Goal: Task Accomplishment & Management: Use online tool/utility

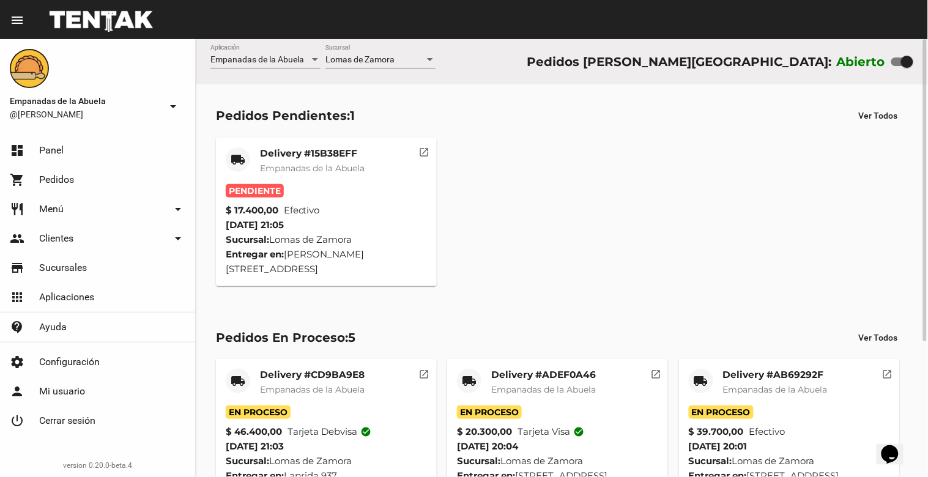
click at [316, 162] on mat-card-subtitle "Empanadas de la Abuela" at bounding box center [312, 168] width 105 height 12
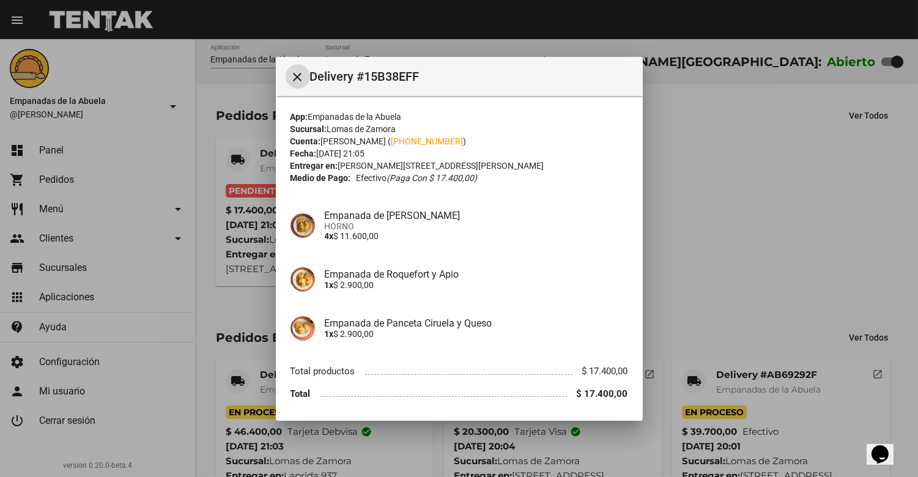
scroll to position [40, 0]
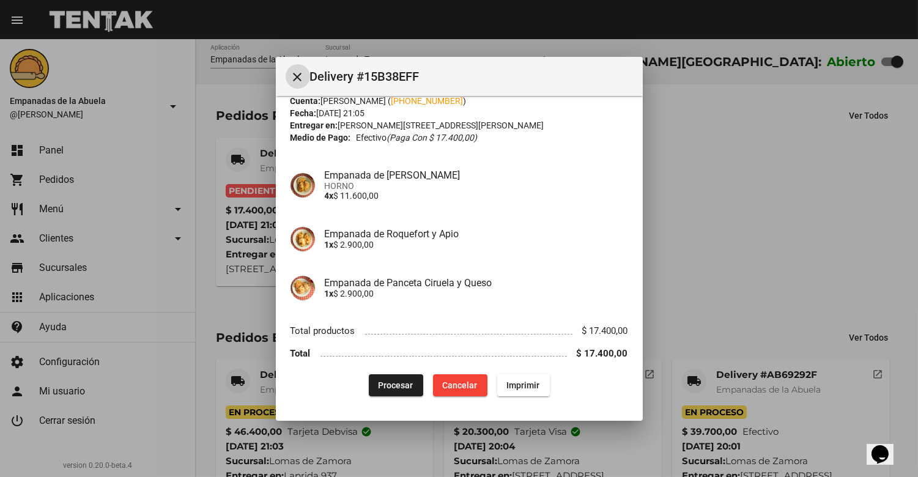
click at [394, 375] on button "Procesar" at bounding box center [396, 385] width 54 height 22
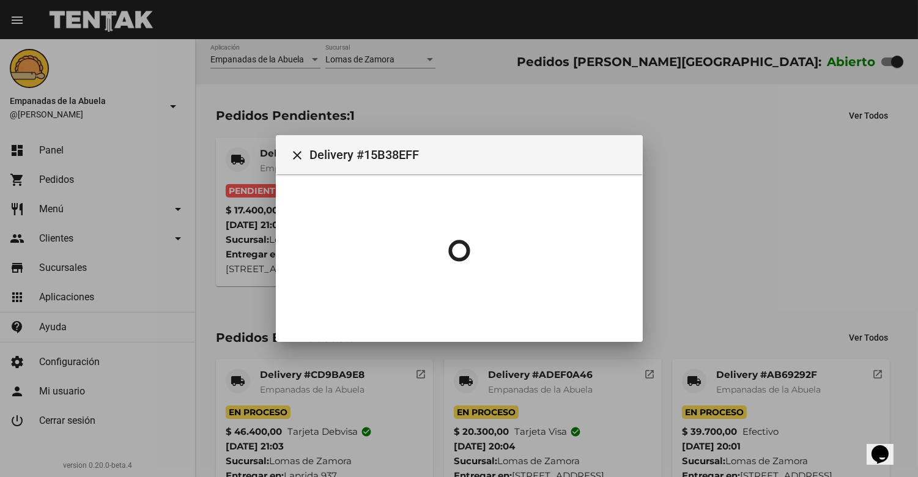
scroll to position [0, 0]
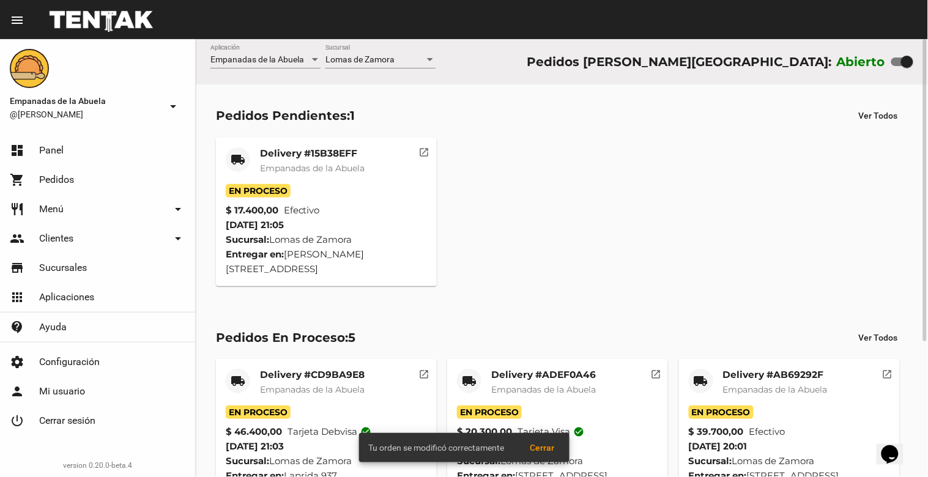
click at [314, 163] on span "Empanadas de la Abuela" at bounding box center [312, 168] width 105 height 11
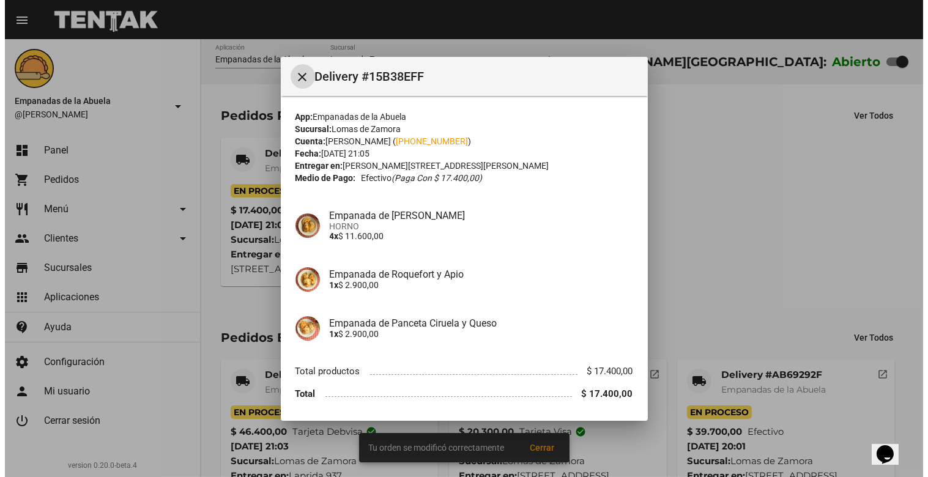
scroll to position [40, 0]
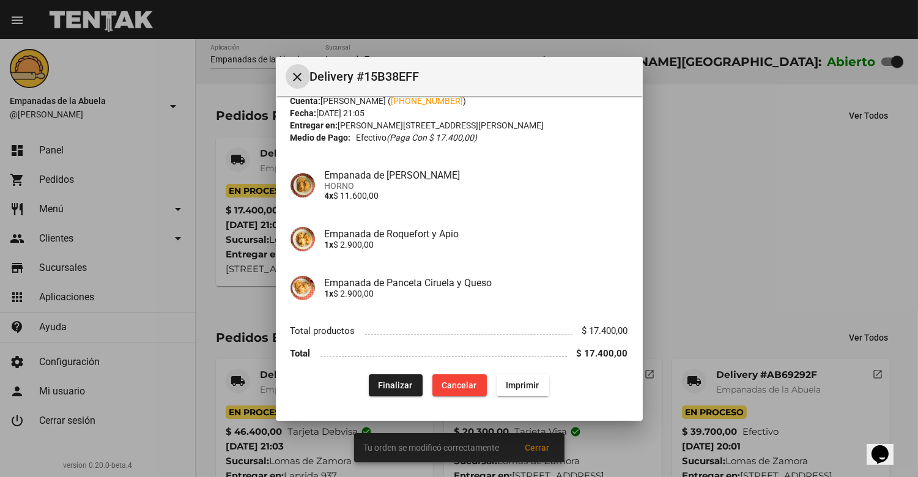
click at [508, 382] on span "Imprimir" at bounding box center [522, 385] width 33 height 10
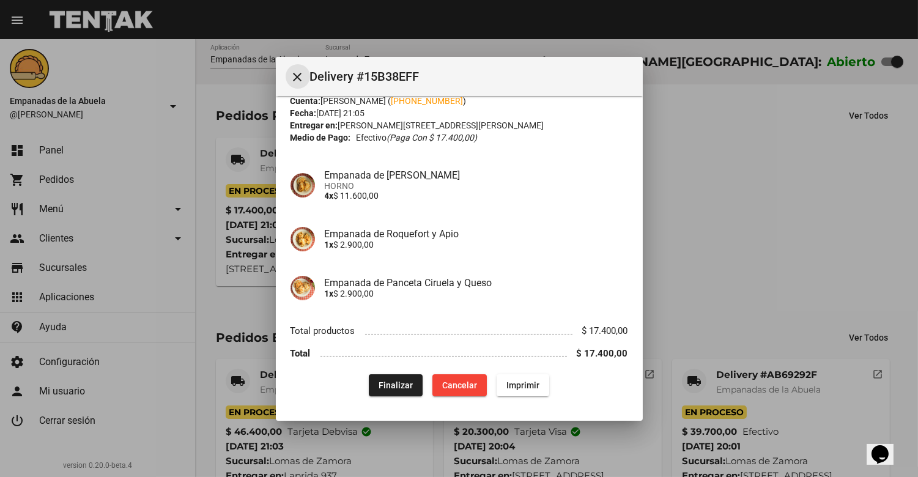
click at [296, 70] on mat-icon "close" at bounding box center [297, 77] width 15 height 15
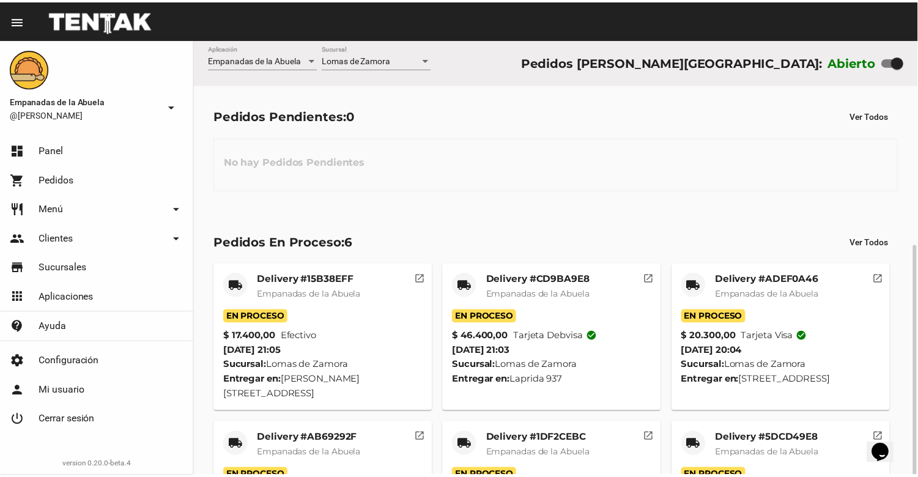
scroll to position [115, 0]
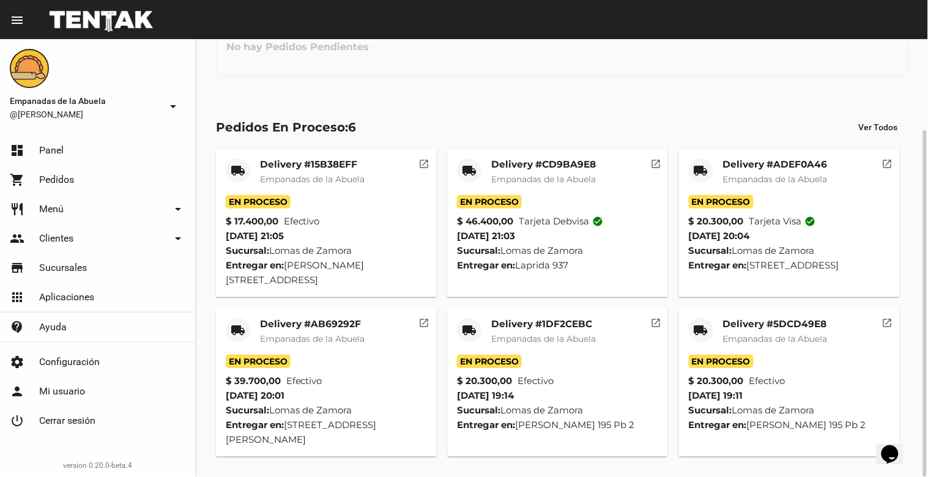
click at [799, 316] on mat-card "local_shipping Delivery #5DCD49E8 Empanadas de la Abuela En Proceso $ 20.300,00…" at bounding box center [789, 382] width 221 height 149
click at [773, 328] on mat-card-title "Delivery #5DCD49E8" at bounding box center [775, 324] width 105 height 12
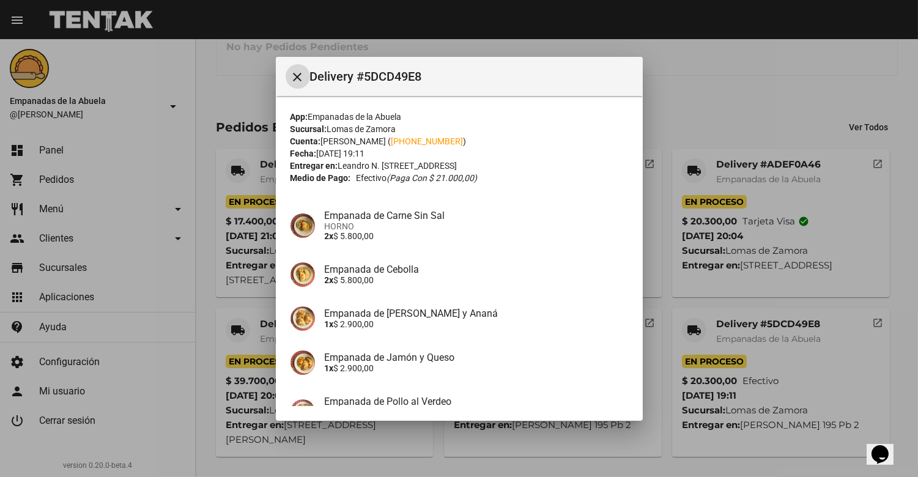
scroll to position [129, 0]
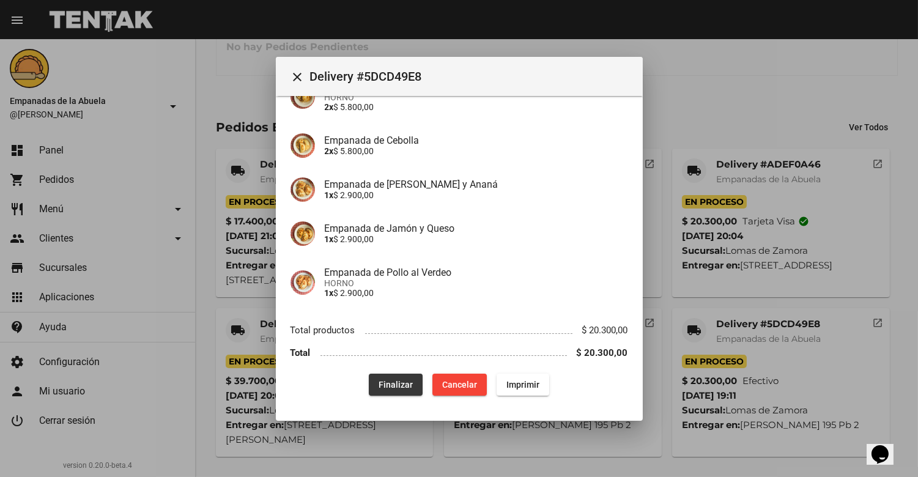
click at [392, 383] on span "Finalizar" at bounding box center [395, 385] width 34 height 10
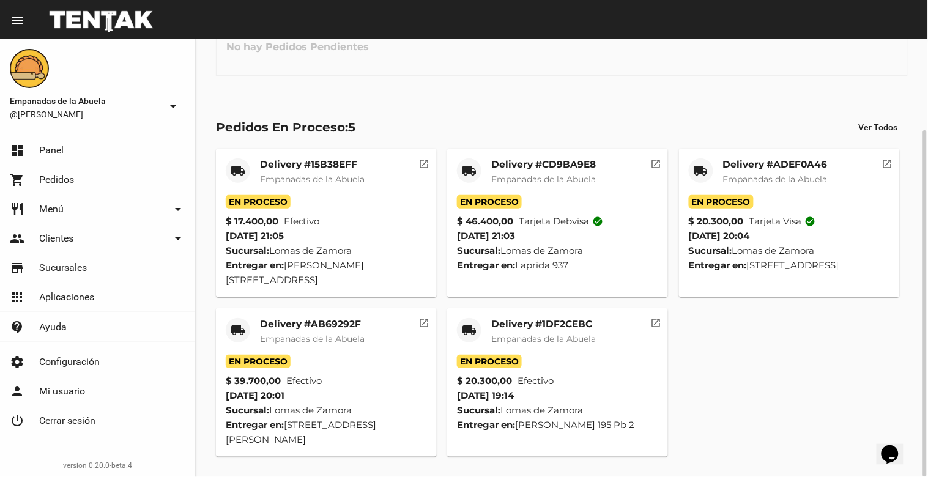
click at [526, 328] on mat-card-title "Delivery #1DF2CEBC" at bounding box center [543, 324] width 105 height 12
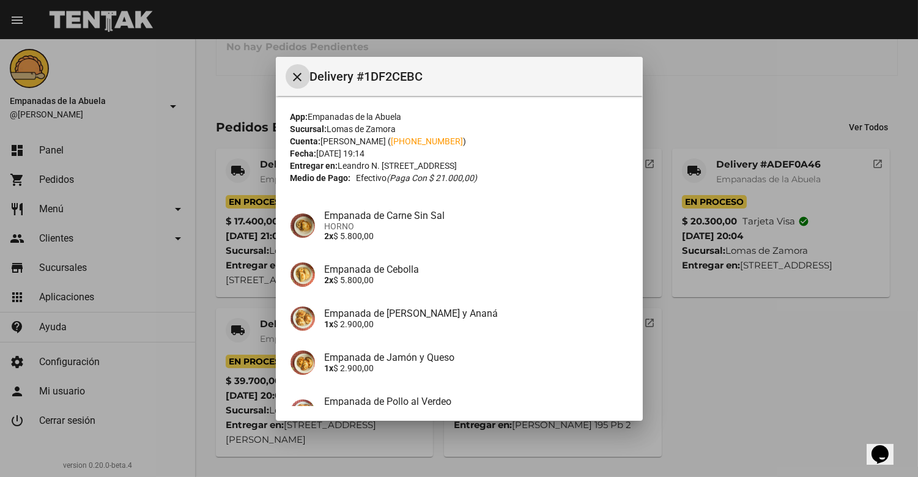
scroll to position [129, 0]
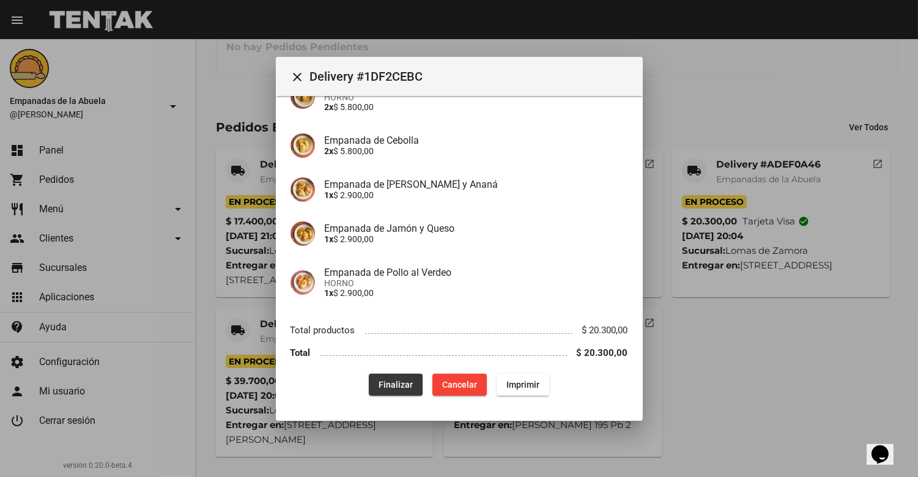
click at [379, 380] on span "Finalizar" at bounding box center [395, 385] width 34 height 10
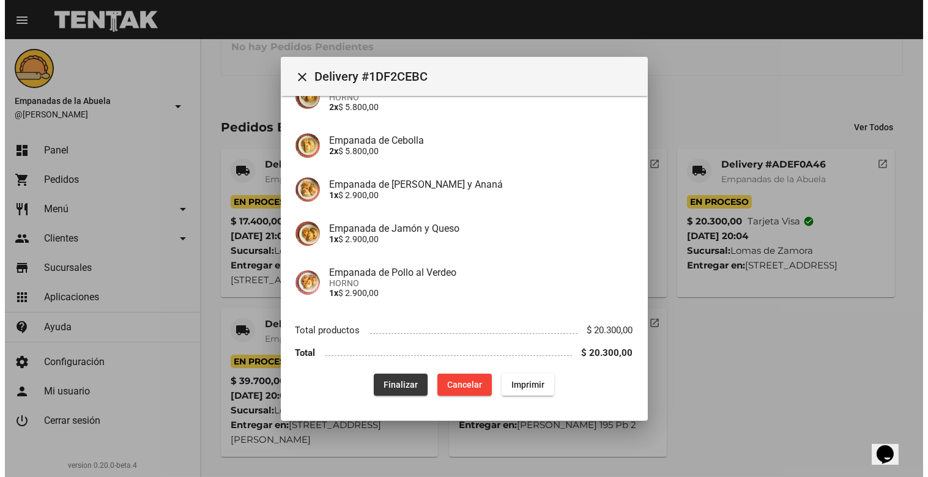
scroll to position [0, 0]
